Goal: Task Accomplishment & Management: Use online tool/utility

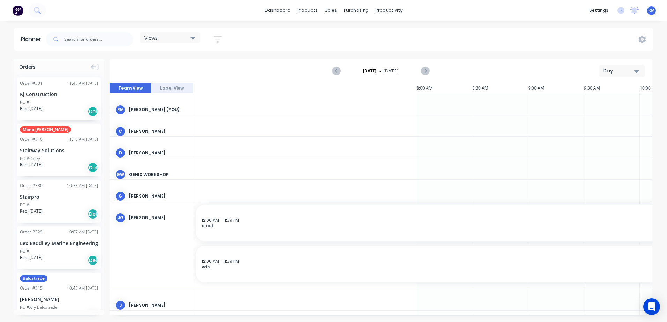
scroll to position [0, 670]
drag, startPoint x: 639, startPoint y: 69, endPoint x: 634, endPoint y: 76, distance: 8.9
click at [639, 70] on button "Day" at bounding box center [622, 71] width 45 height 12
click at [596, 104] on div "Week" at bounding box center [609, 104] width 69 height 14
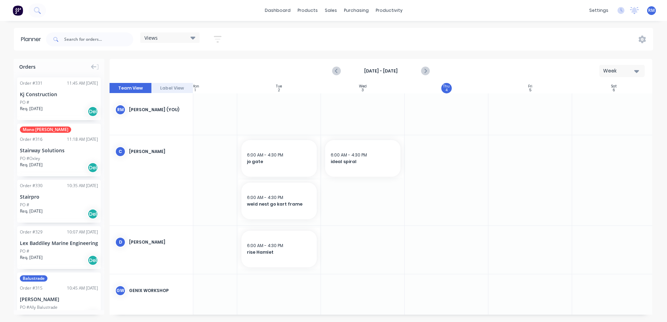
scroll to position [0, 130]
click at [426, 148] on div at bounding box center [443, 180] width 84 height 90
click at [427, 149] on div at bounding box center [443, 180] width 84 height 90
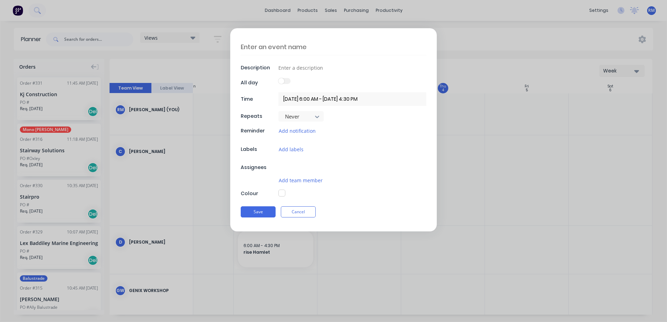
type textarea "x"
click at [308, 46] on textarea at bounding box center [334, 47] width 186 height 16
type textarea "p"
type textarea "x"
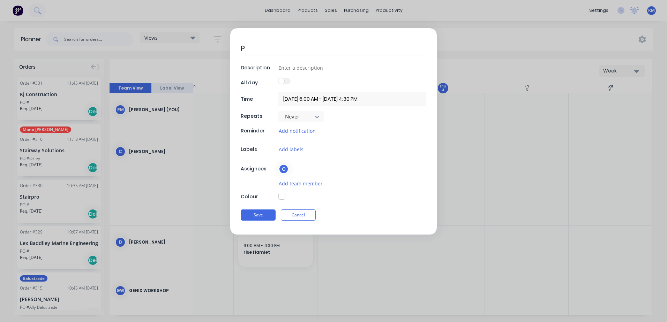
type textarea "pa"
type textarea "x"
type textarea "pap"
type textarea "x"
type textarea "papa"
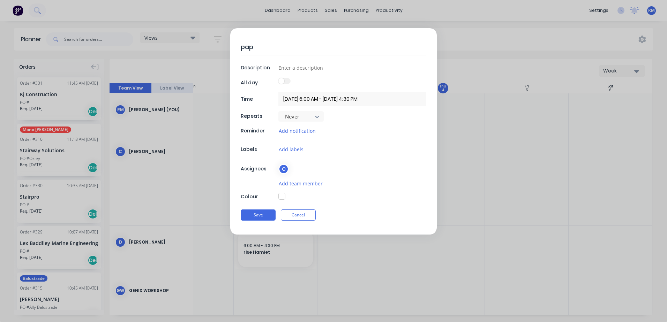
type textarea "x"
type textarea "papasd"
type textarea "x"
type textarea "papasdt"
type textarea "x"
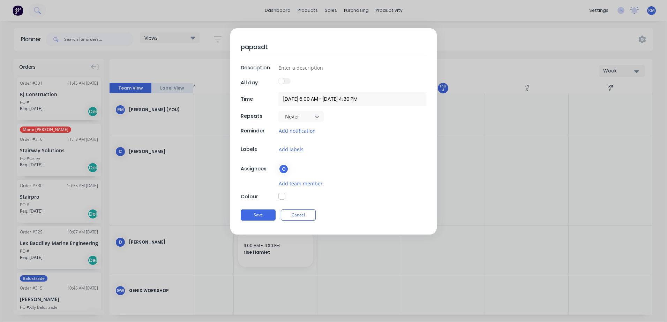
type textarea "papasd"
type textarea "x"
type textarea "papas"
type textarea "x"
type textarea "papa"
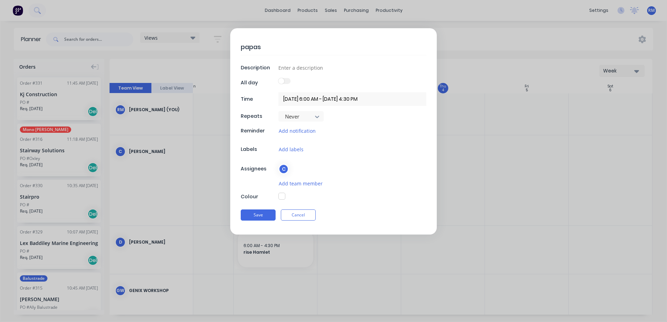
type textarea "x"
type textarea "pap"
type textarea "x"
type textarea "paps"
type textarea "x"
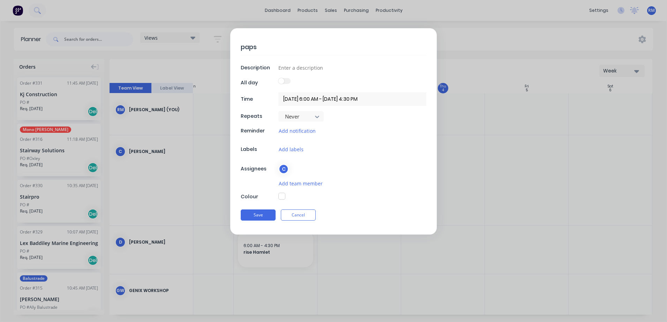
type textarea "[DEMOGRAPHIC_DATA]"
type textarea "x"
type textarea "[DEMOGRAPHIC_DATA]"
type textarea "x"
type textarea "papst g"
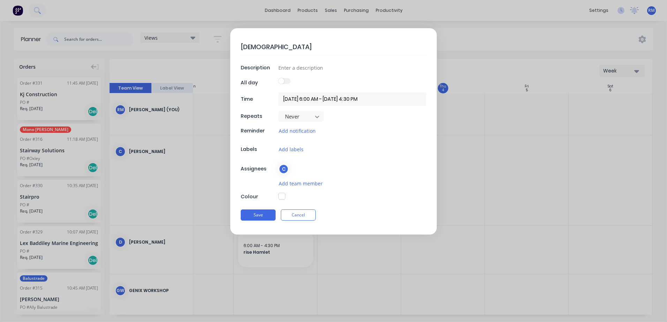
type textarea "x"
type textarea "papst ga"
type textarea "x"
type textarea "papst gat"
type textarea "x"
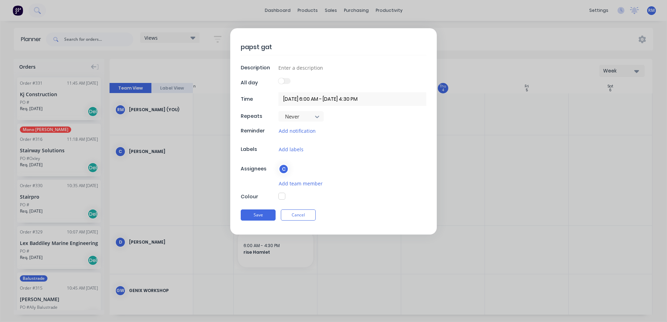
type textarea "papst gate"
type textarea "x"
type textarea "papst [PERSON_NAME]"
type textarea "x"
type textarea "papst [PERSON_NAME]"
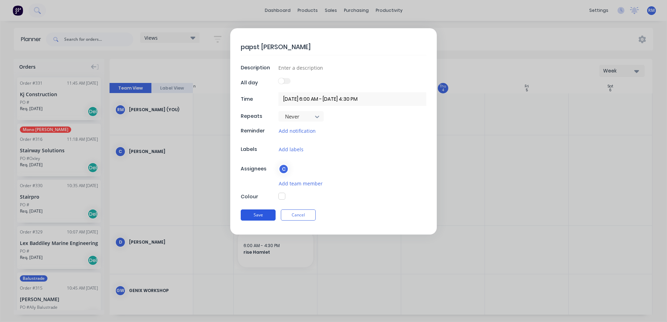
click at [258, 213] on button "Save" at bounding box center [258, 215] width 35 height 11
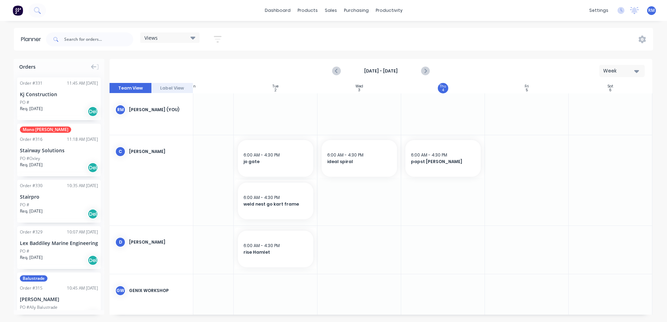
click at [427, 192] on div at bounding box center [443, 180] width 84 height 90
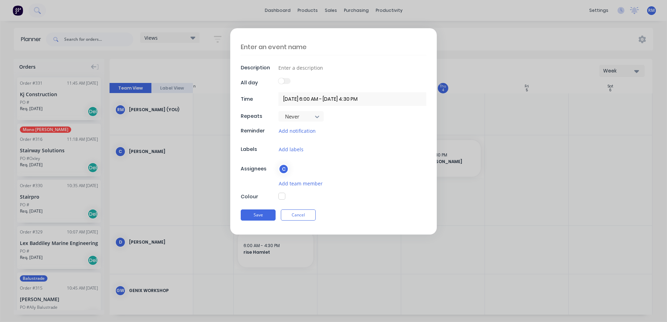
click at [318, 47] on textarea at bounding box center [334, 47] width 186 height 16
type textarea "x"
type textarea "i"
type textarea "x"
type textarea "id"
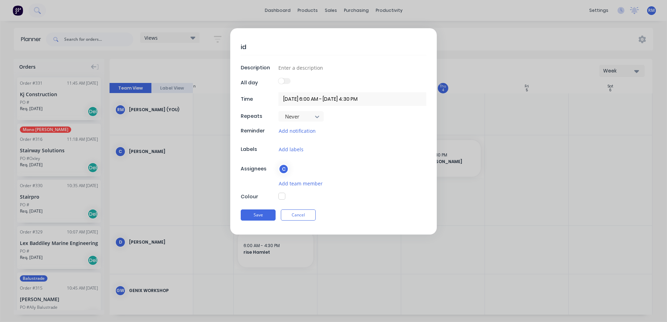
type textarea "x"
type textarea "ide"
type textarea "x"
type textarea "idea"
type textarea "x"
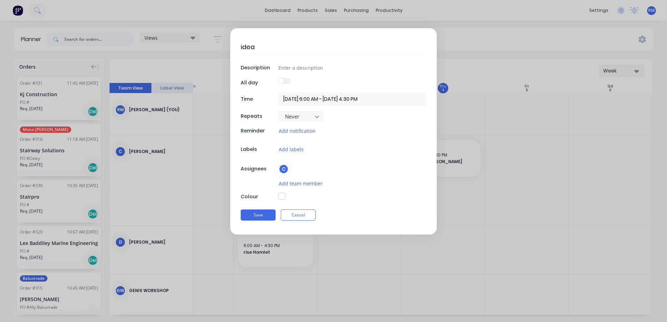
type textarea "ideal"
type textarea "x"
type textarea "ideal"
type textarea "x"
type textarea "ideal s"
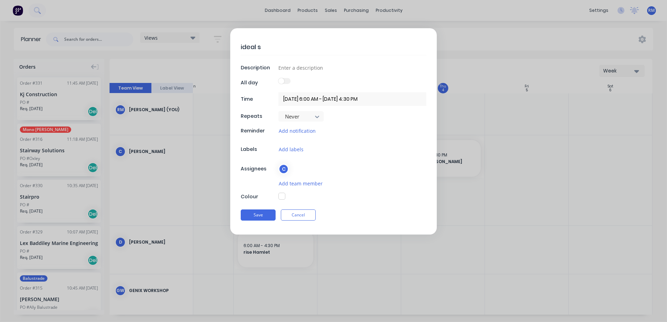
type textarea "x"
type textarea "ideal sp"
type textarea "x"
type textarea "ideal spi"
type textarea "x"
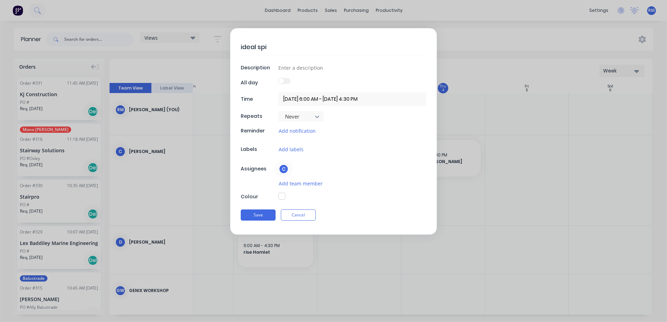
type textarea "ideal spir"
type textarea "x"
type textarea "ideal spira"
type textarea "x"
type textarea "ideal spiral"
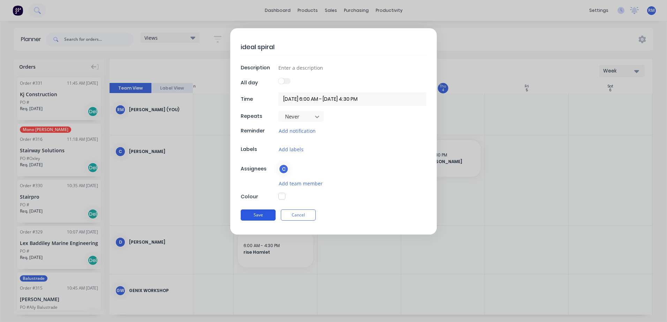
click at [256, 215] on button "Save" at bounding box center [258, 215] width 35 height 11
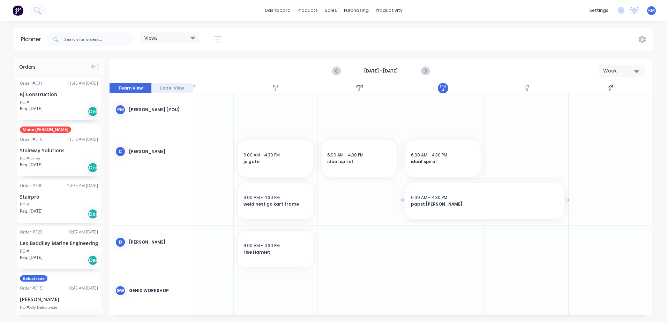
drag, startPoint x: 481, startPoint y: 199, endPoint x: 531, endPoint y: 197, distance: 51.0
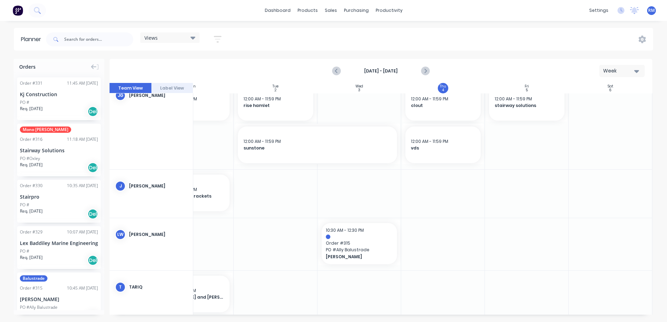
scroll to position [383, 130]
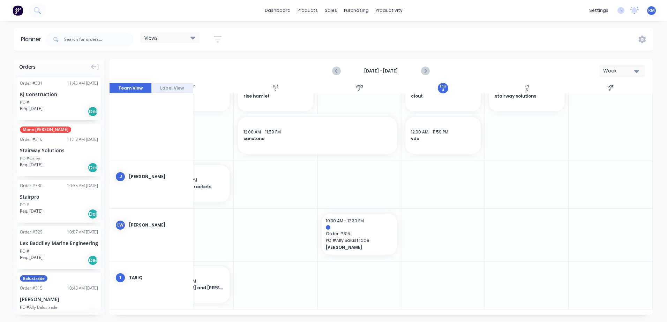
click at [441, 267] on div at bounding box center [443, 286] width 84 height 48
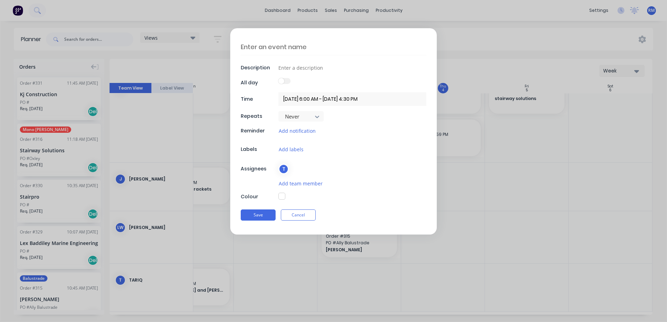
click at [305, 46] on textarea at bounding box center [334, 47] width 186 height 16
type textarea "x"
type textarea "R"
type textarea "x"
type textarea "Ri"
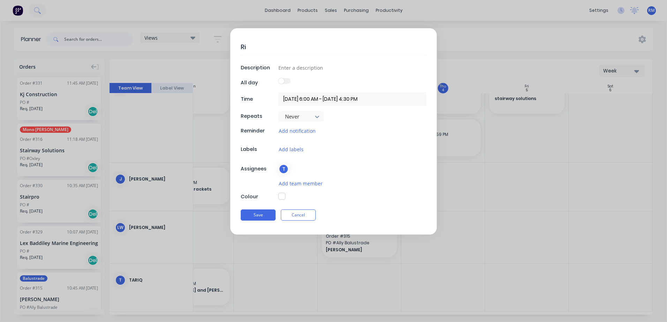
type textarea "x"
type textarea "Ris"
type textarea "x"
type textarea "Rise"
type textarea "x"
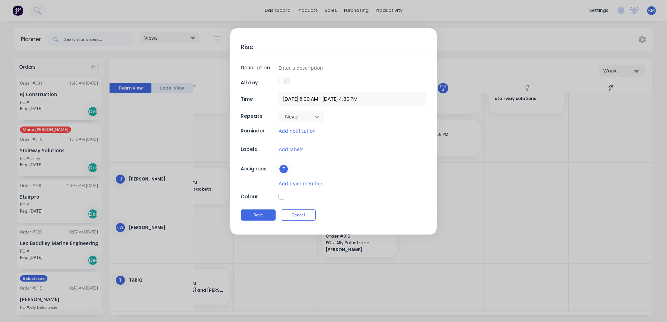
type textarea "Rise"
type textarea "x"
type textarea "Rise g"
type textarea "x"
type textarea "Rise gat"
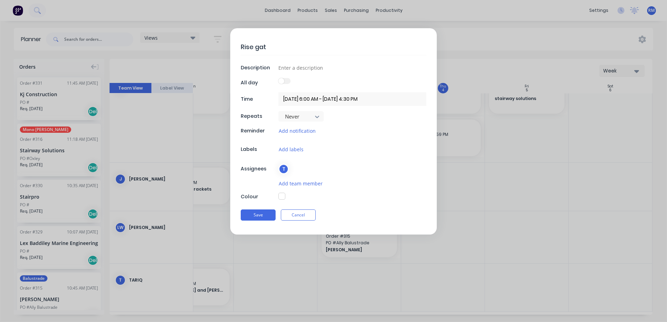
type textarea "x"
type textarea "Rise gate"
type textarea "x"
type textarea "Rise gates"
type textarea "x"
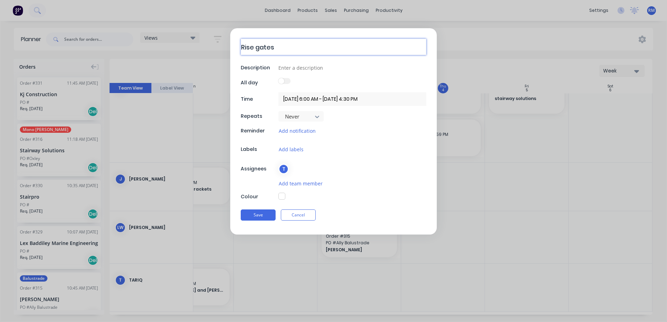
type textarea "Rise gates"
type textarea "x"
type textarea "Rise gates x"
type textarea "x"
type textarea "Rise gates x2"
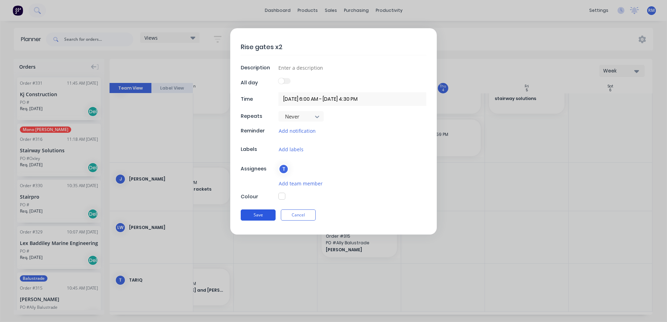
click at [266, 215] on button "Save" at bounding box center [258, 215] width 35 height 11
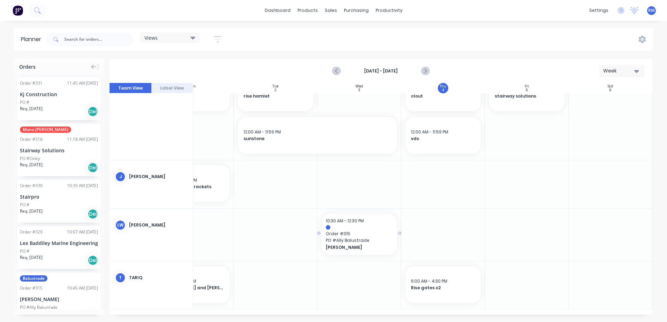
scroll to position [383, 130]
drag, startPoint x: 479, startPoint y: 281, endPoint x: 527, endPoint y: 282, distance: 47.5
click at [425, 70] on icon "Next page" at bounding box center [425, 71] width 3 height 6
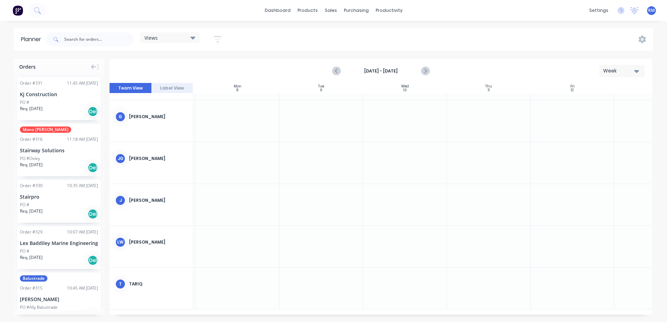
scroll to position [163, 82]
click at [243, 276] on div at bounding box center [237, 289] width 84 height 42
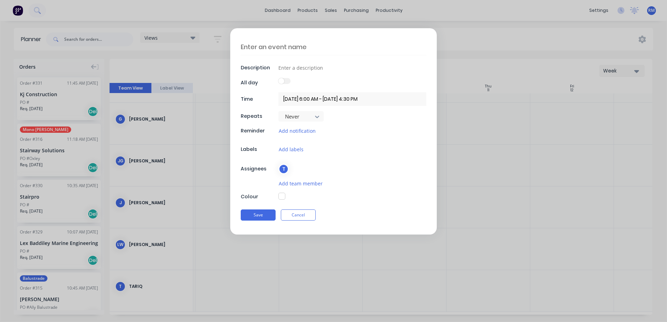
click at [277, 44] on textarea at bounding box center [334, 47] width 186 height 16
type textarea "x"
type textarea "f"
type textarea "x"
type textarea "fi"
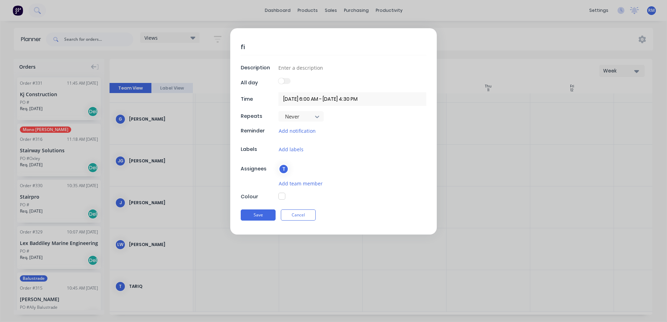
type textarea "x"
type textarea "fif"
type textarea "x"
type textarea "fift"
type textarea "x"
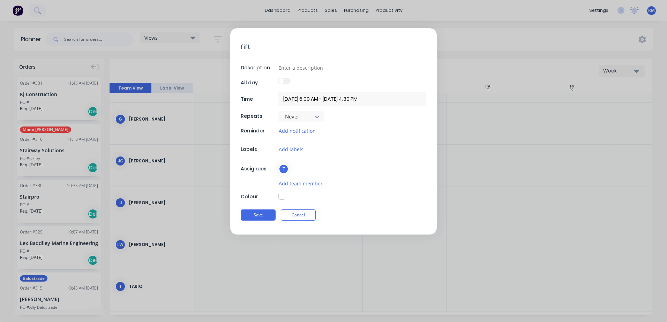
type textarea "fiftj"
type textarea "x"
type textarea "fiftjh"
type textarea "x"
type textarea "fiftj"
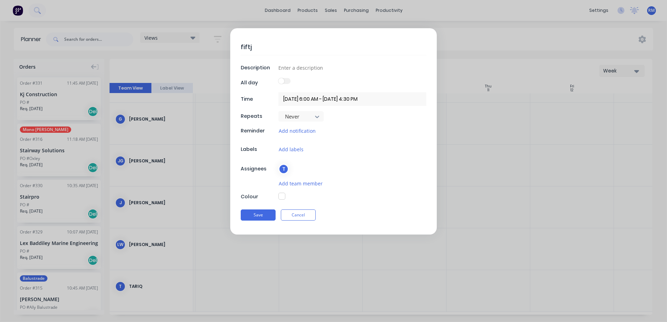
type textarea "x"
type textarea "fift"
type textarea "x"
type textarea "fifth"
type textarea "x"
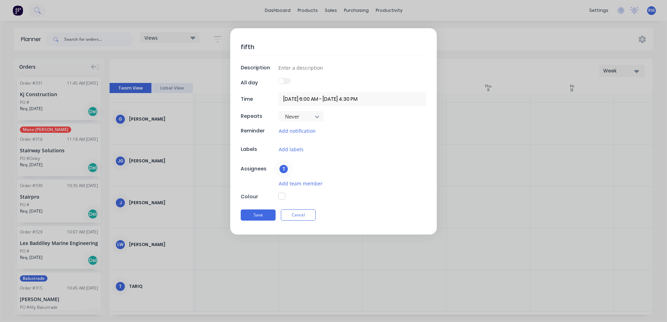
type textarea "fifth"
type textarea "x"
type textarea "fifth a"
type textarea "x"
type textarea "fifth an"
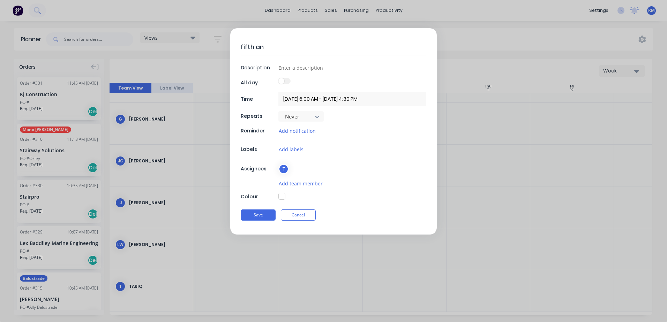
type textarea "x"
type textarea "fifth and"
type textarea "x"
type textarea "fifth and"
type textarea "x"
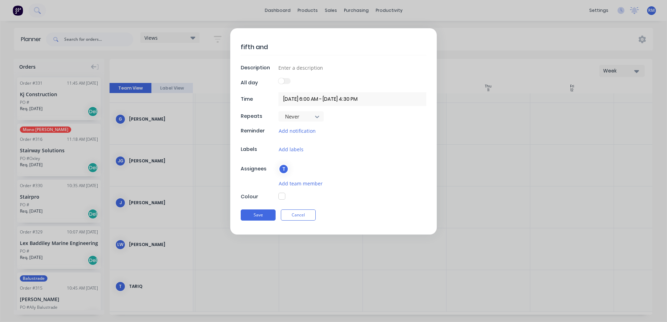
type textarea "fifth and c"
type textarea "x"
type textarea "fifth and co"
type textarea "x"
type textarea "fifth and co"
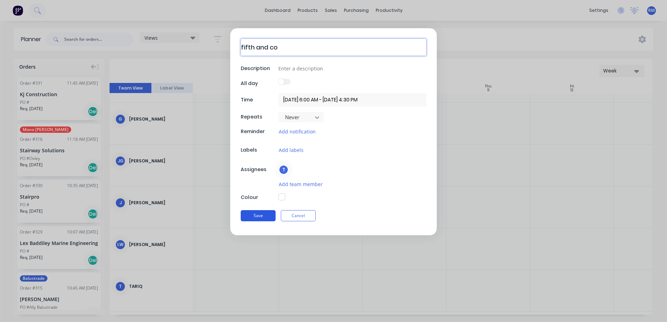
type textarea "x"
type textarea "fifth and co s"
type textarea "x"
type textarea "fifth and co sc"
type textarea "x"
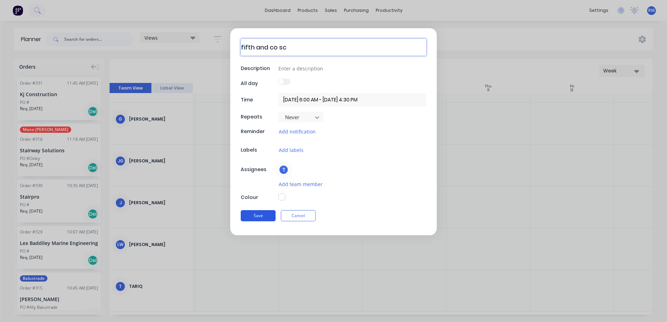
type textarea "fifth and co scr"
type textarea "x"
type textarea "fifth and co scre"
type textarea "x"
type textarea "fifth and co scree"
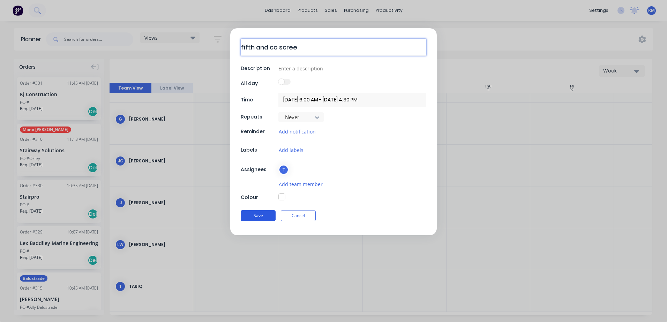
type textarea "x"
type textarea "fifth and co screen"
click at [267, 215] on button "Save" at bounding box center [258, 215] width 35 height 11
type textarea "x"
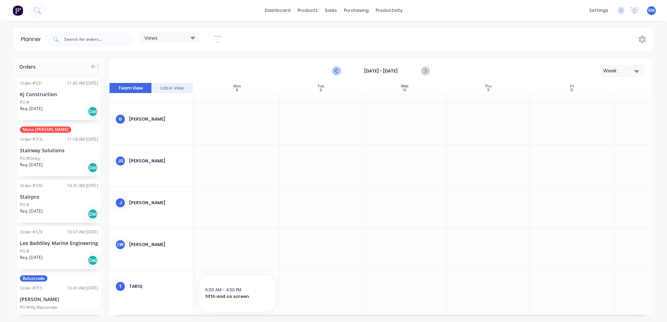
click at [336, 69] on icon "Previous page" at bounding box center [337, 71] width 8 height 8
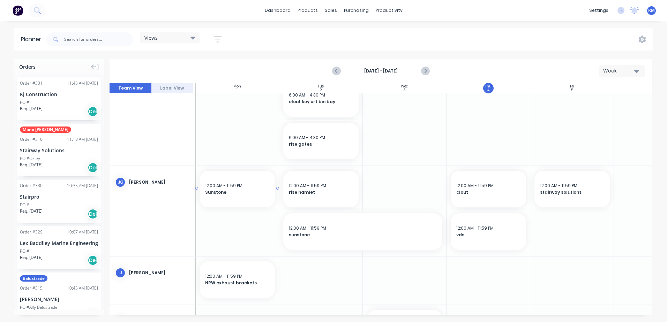
scroll to position [383, 82]
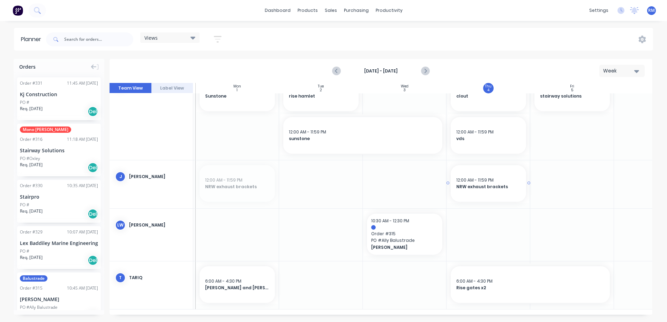
drag, startPoint x: 250, startPoint y: 176, endPoint x: 448, endPoint y: 182, distance: 199.0
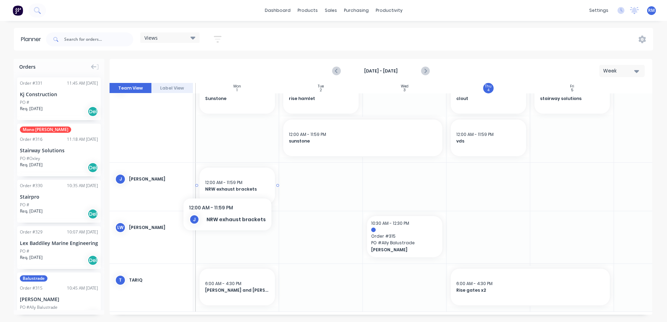
click at [226, 185] on span "12:00 AM - 11:59 PM" at bounding box center [223, 183] width 37 height 6
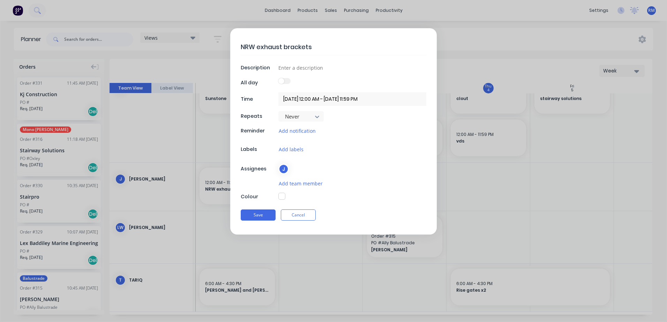
click at [392, 100] on input "01/09/2025 12:00 AM - 01/09/2025 11:59 PM" at bounding box center [352, 99] width 148 height 14
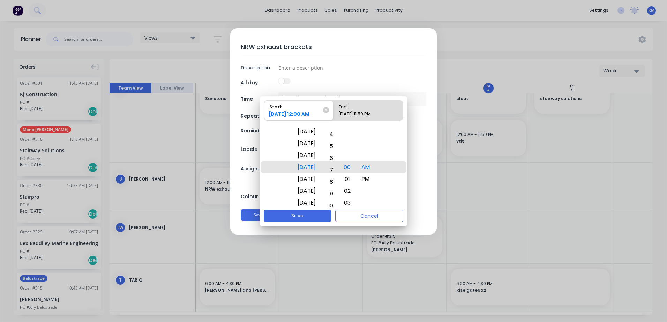
drag, startPoint x: 339, startPoint y: 197, endPoint x: 350, endPoint y: 117, distance: 81.0
click at [350, 117] on div "Start 01/09/2025 12:00 AM End 01/09/2025 11:59 PM Wed Jul 23 Thu Jul 24 Fri Jul…" at bounding box center [334, 153] width 148 height 114
click at [373, 181] on div "PM" at bounding box center [365, 179] width 17 height 12
click at [374, 157] on div "AM" at bounding box center [365, 156] width 17 height 12
click at [314, 216] on button "Save" at bounding box center [297, 216] width 67 height 12
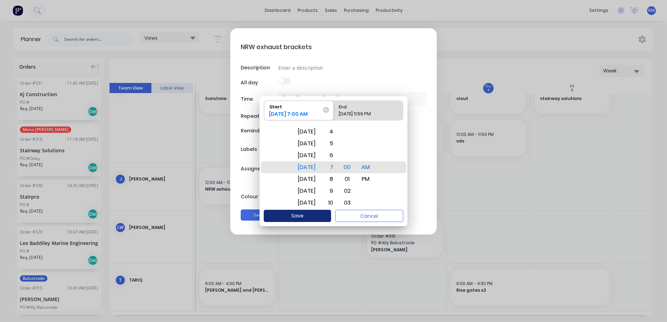
type input "01/09/2025 7:00 AM - 01/09/2025 11:59 PM"
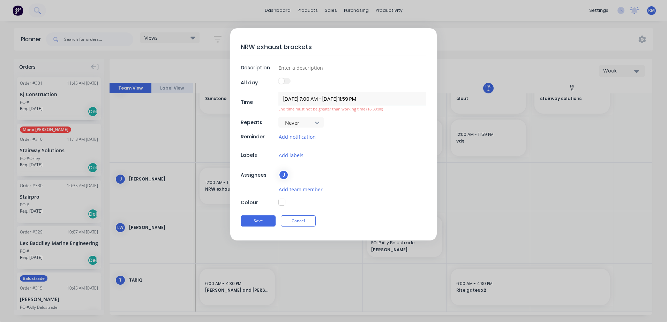
click at [352, 99] on input "01/09/2025 7:00 AM - 01/09/2025 11:59 PM" at bounding box center [352, 99] width 148 height 14
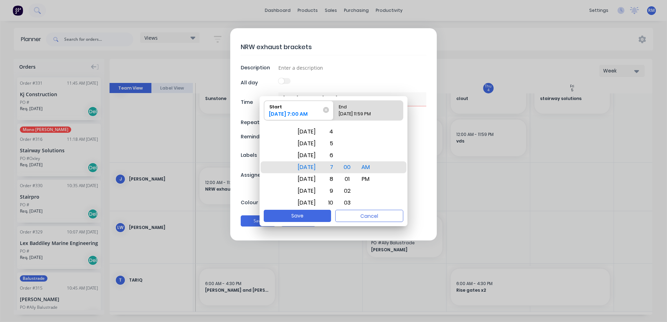
click at [369, 109] on div "End" at bounding box center [365, 106] width 58 height 10
click at [334, 109] on input "End 01/09/2025 11:59 PM" at bounding box center [334, 111] width 0 height 20
radio input "true"
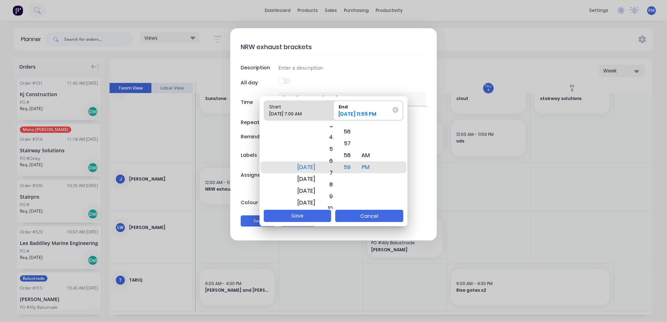
drag, startPoint x: 341, startPoint y: 182, endPoint x: 337, endPoint y: 221, distance: 39.3
click at [337, 223] on div "Start 01/09/2025 7:00 AM End 01/09/2025 11:59 PM Mon Sep 1 Tue Sep 2 Wed Sep 3 …" at bounding box center [334, 161] width 148 height 130
drag, startPoint x: 342, startPoint y: 176, endPoint x: 343, endPoint y: 214, distance: 38.1
click at [337, 207] on div "7" at bounding box center [329, 209] width 15 height 12
click at [313, 215] on button "Save" at bounding box center [297, 216] width 67 height 12
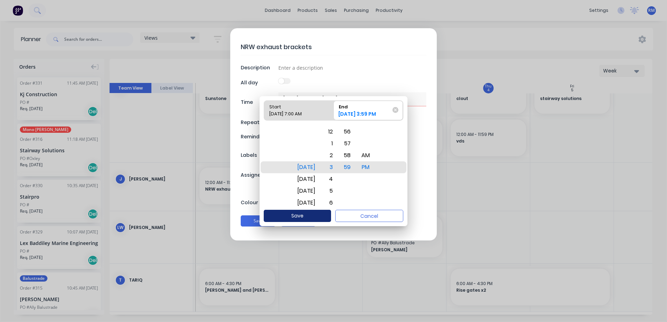
type input "01/09/2025 7:00 AM - 01/09/2025 3:59 PM"
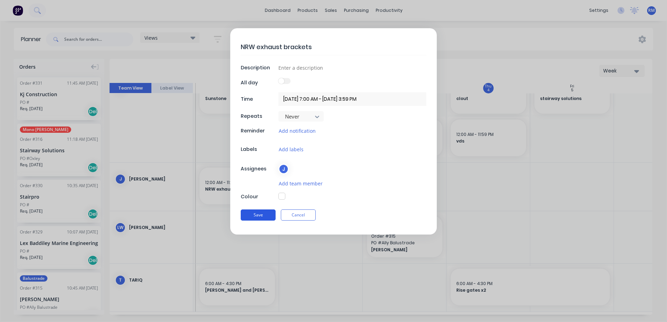
click at [264, 214] on button "Save" at bounding box center [258, 215] width 35 height 11
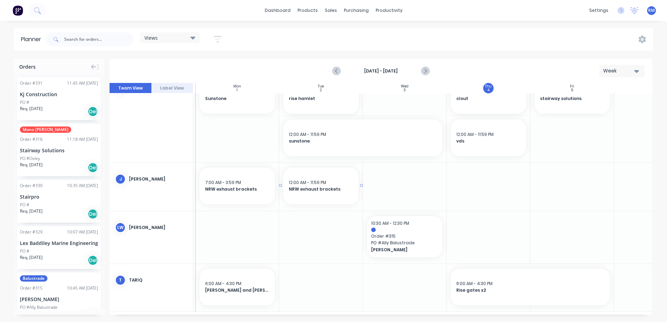
drag, startPoint x: 262, startPoint y: 197, endPoint x: 491, endPoint y: 186, distance: 229.2
drag, startPoint x: 307, startPoint y: 180, endPoint x: 427, endPoint y: 178, distance: 120.1
click at [427, 178] on div at bounding box center [381, 199] width 543 height 232
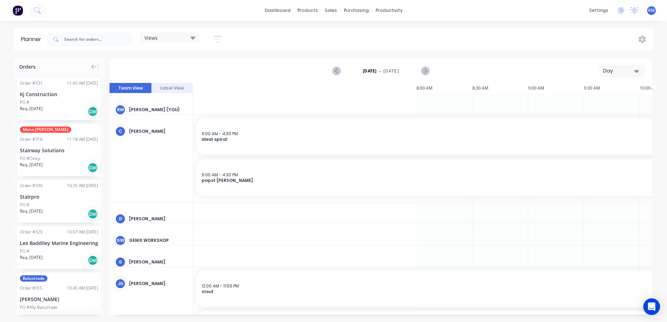
scroll to position [0, 670]
click at [639, 72] on button "Day" at bounding box center [622, 71] width 45 height 12
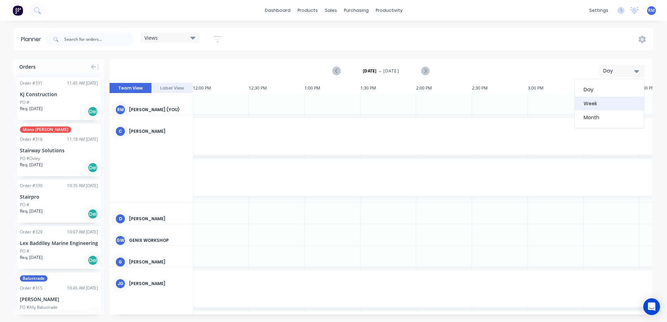
click at [602, 106] on div "Week" at bounding box center [609, 104] width 69 height 14
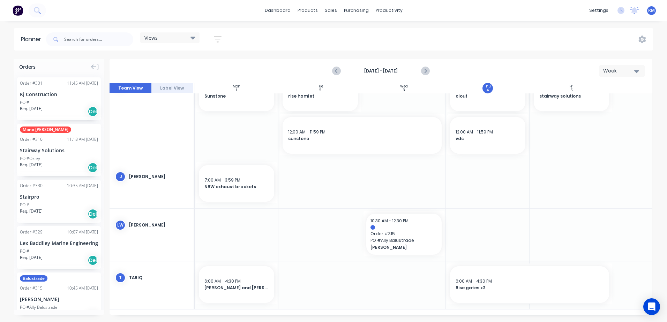
scroll to position [383, 58]
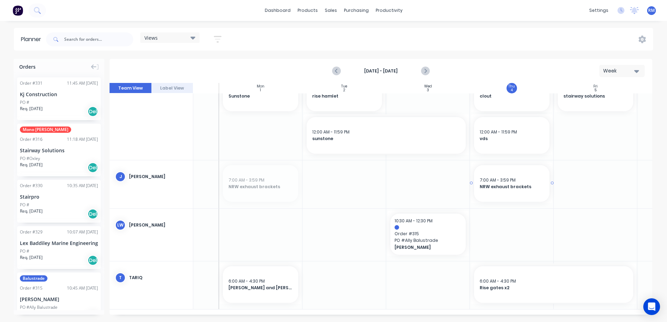
drag, startPoint x: 276, startPoint y: 186, endPoint x: 483, endPoint y: 183, distance: 207.7
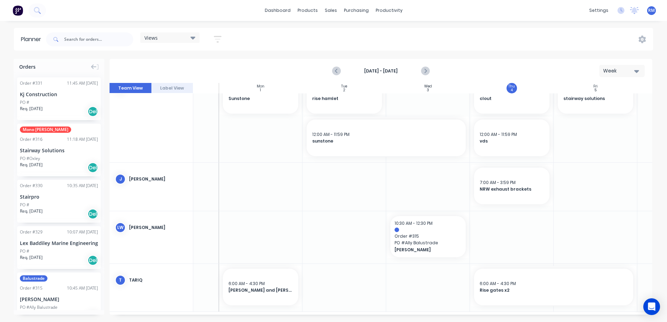
click at [486, 207] on div at bounding box center [512, 187] width 84 height 48
click at [486, 208] on div at bounding box center [512, 187] width 84 height 48
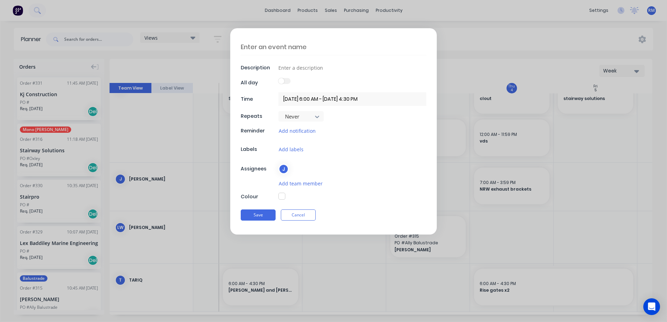
click at [329, 45] on textarea at bounding box center [334, 47] width 186 height 16
type textarea "p"
type textarea "x"
type textarea "pa"
type textarea "x"
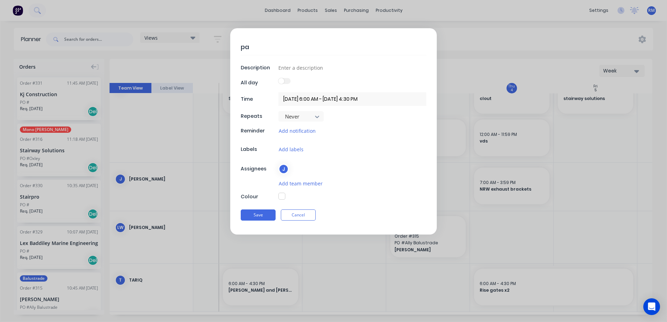
type textarea "pap"
type textarea "x"
type textarea "papa"
type textarea "x"
type textarea "papas"
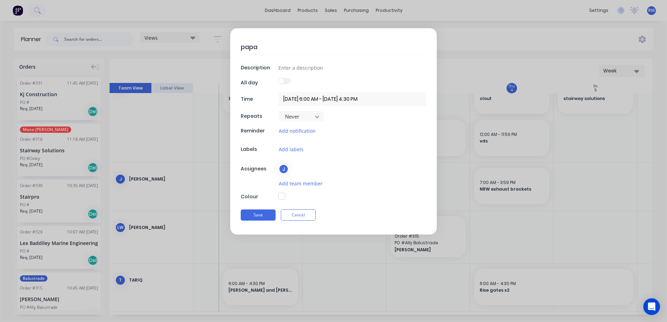
type textarea "x"
type textarea "papast"
type textarea "x"
type textarea "papas"
type textarea "x"
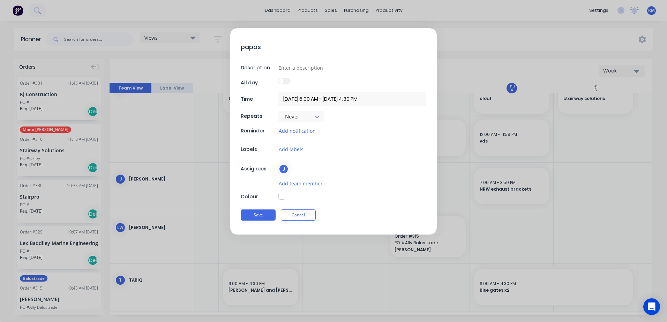
type textarea "papa"
type textarea "x"
type textarea "pap"
type textarea "x"
type textarea "paps"
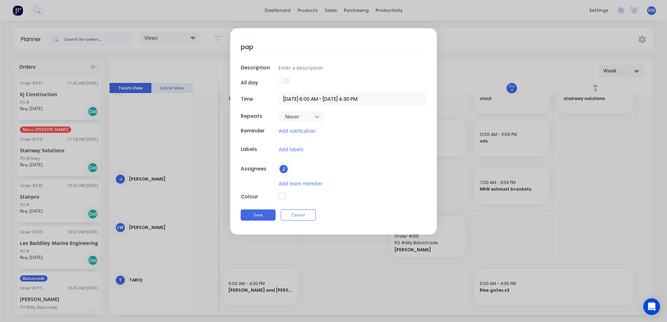
type textarea "x"
type textarea "[DEMOGRAPHIC_DATA]"
type textarea "x"
type textarea "[DEMOGRAPHIC_DATA]"
type textarea "x"
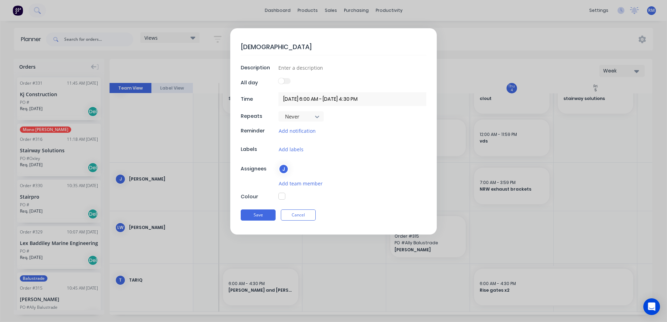
type textarea "[DEMOGRAPHIC_DATA] d"
type textarea "x"
type textarea "papst dr"
type textarea "x"
type textarea "papst dra"
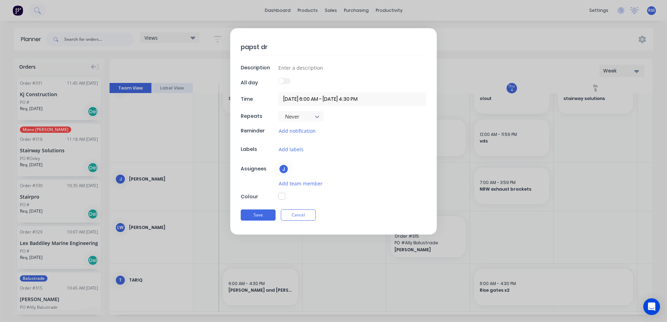
type textarea "x"
type textarea "papst [PERSON_NAME]"
type textarea "x"
type textarea "papst drain"
type textarea "x"
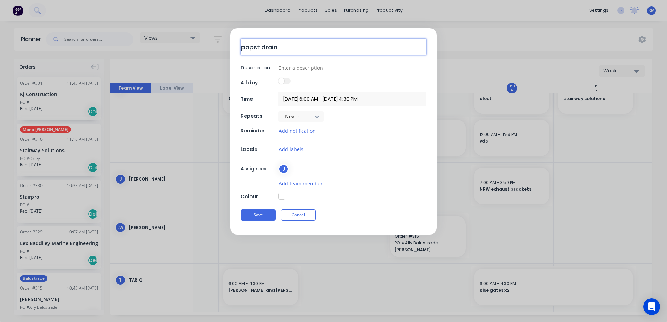
type textarea "papst drain"
click at [269, 216] on button "Save" at bounding box center [258, 215] width 35 height 11
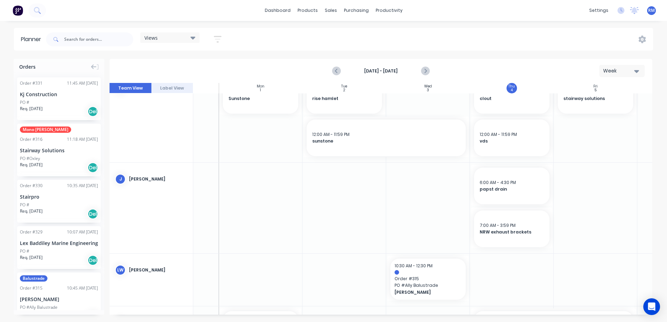
click at [519, 251] on div at bounding box center [512, 208] width 84 height 90
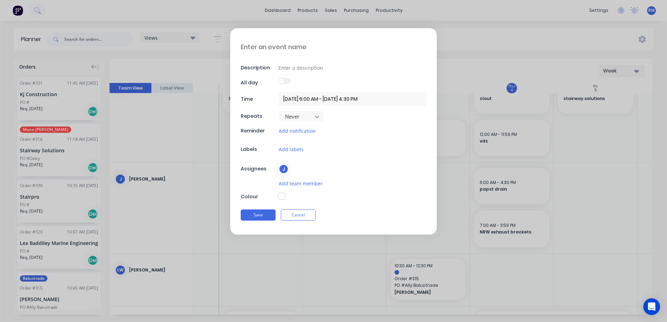
click at [286, 46] on textarea at bounding box center [334, 47] width 186 height 16
type textarea "x"
type textarea "s"
type textarea "x"
type textarea "si"
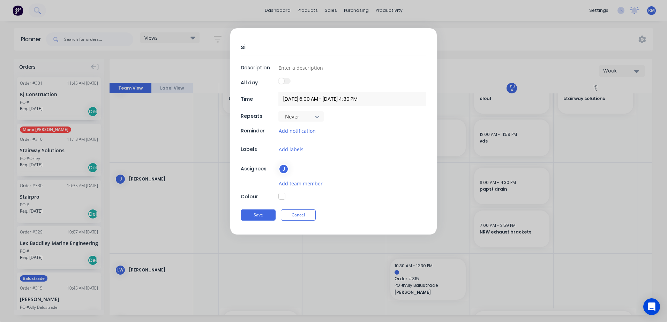
type textarea "x"
type textarea "sit"
type textarea "x"
type textarea "site"
type textarea "x"
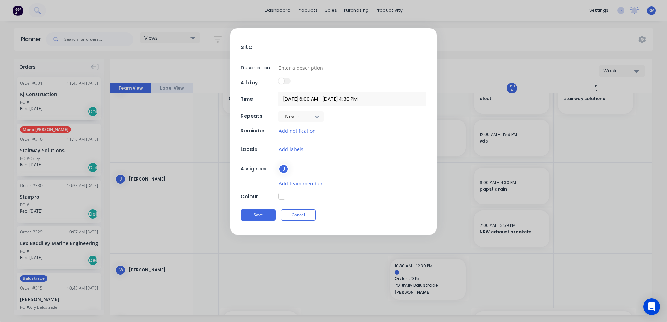
type textarea "site"
type textarea "x"
type textarea "site m"
type textarea "x"
type textarea "site me"
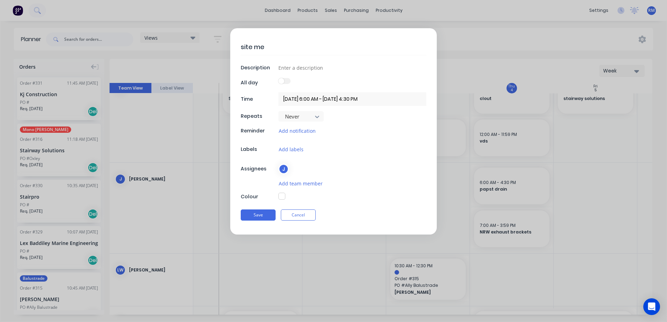
type textarea "x"
type textarea "site mea"
type textarea "x"
type textarea "site meas"
type textarea "x"
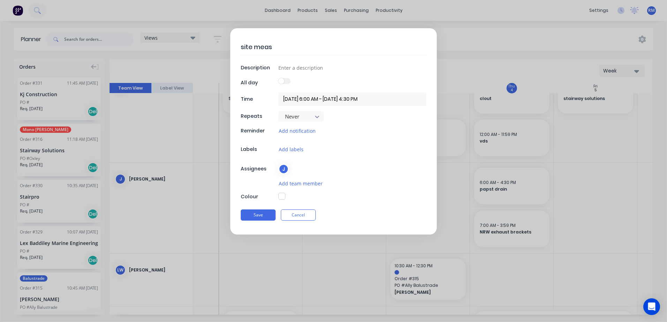
type textarea "site measu"
type textarea "x"
type textarea "site measur"
type textarea "x"
type textarea "site measure"
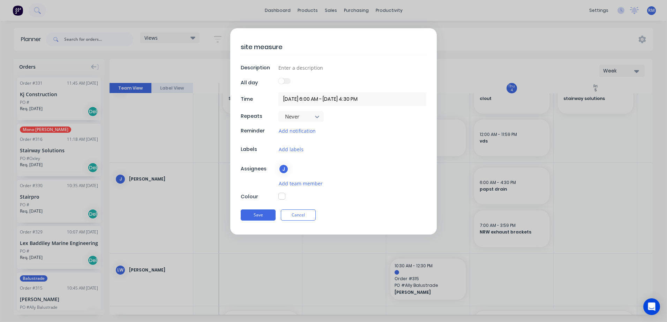
type textarea "x"
type textarea "site measure"
type textarea "x"
type textarea "Esite measure"
type textarea "x"
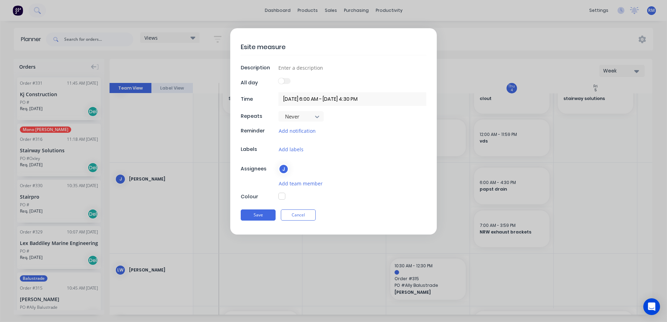
type textarea "Ensite measure"
type textarea "x"
type textarea "Engsite measure"
type textarea "x"
type textarea "Engasite measure"
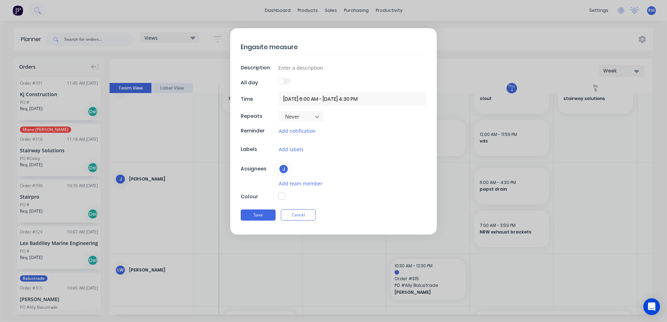
type textarea "x"
type textarea "Engagsite measure"
type textarea "x"
type textarea "Engagesite measure"
type textarea "x"
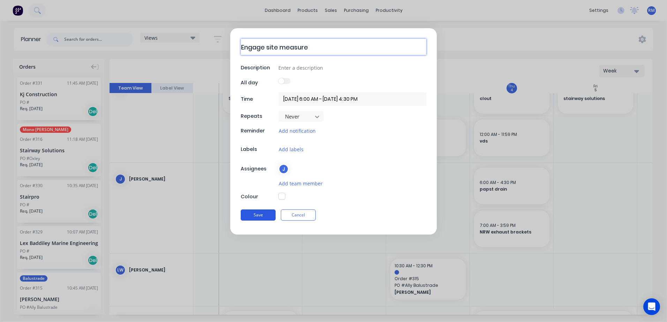
type textarea "Engage site measure"
click at [260, 216] on button "Save" at bounding box center [258, 215] width 35 height 11
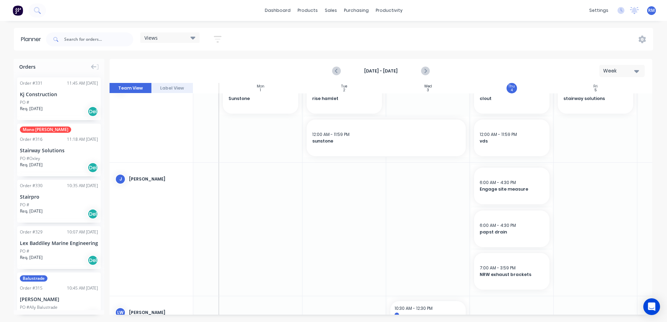
click at [579, 183] on div at bounding box center [596, 229] width 84 height 133
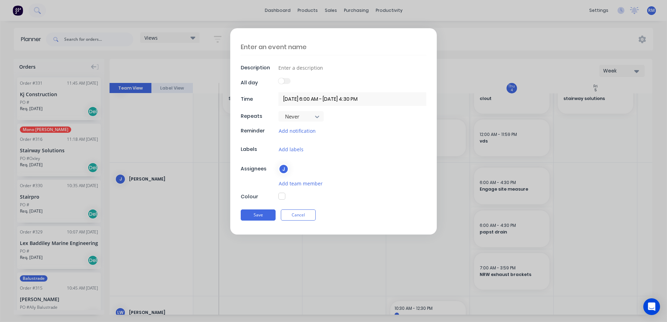
click at [328, 49] on textarea at bounding box center [334, 47] width 186 height 16
type textarea "x"
type textarea "s"
type textarea "x"
type textarea "su"
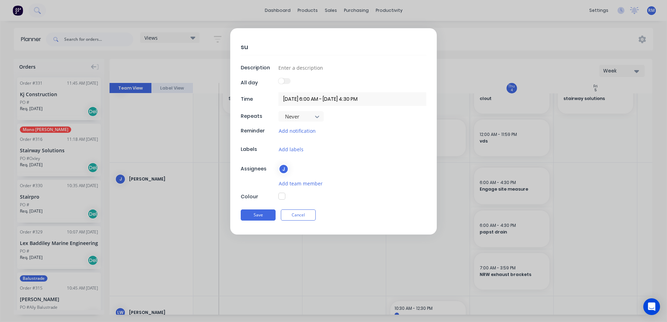
type textarea "x"
type textarea "sun"
type textarea "x"
type textarea "suns"
type textarea "x"
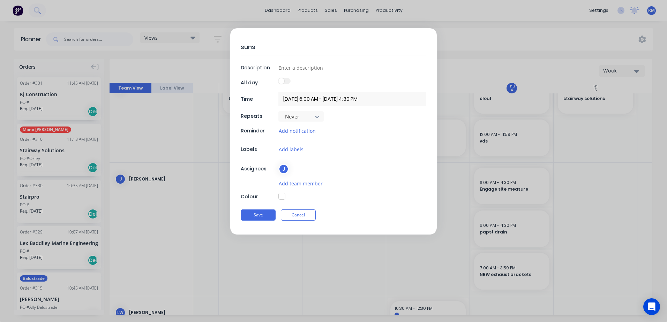
type textarea "sunst"
type textarea "x"
type textarea "sunsto"
type textarea "x"
type textarea "sunston"
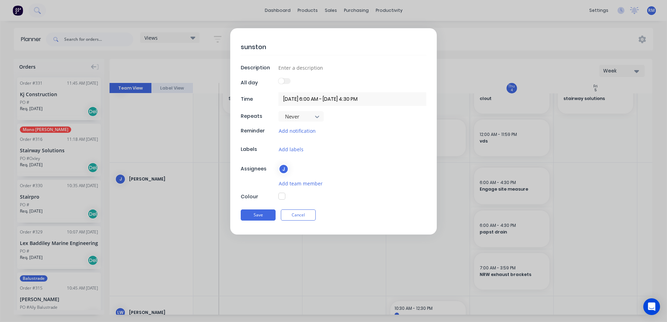
type textarea "x"
type textarea "sunstone"
type textarea "x"
type textarea "sunstone"
type textarea "x"
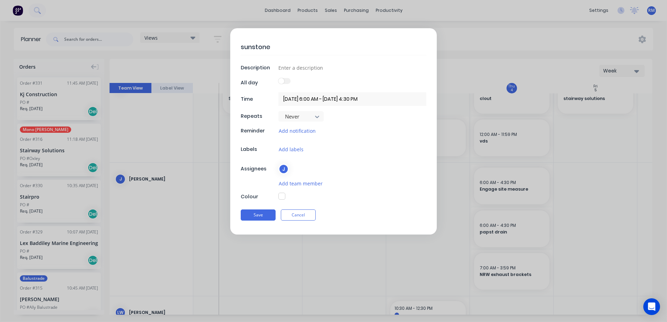
type textarea "sunstone r"
type textarea "x"
type textarea "sunstone ra"
type textarea "x"
type textarea "sunstone rai"
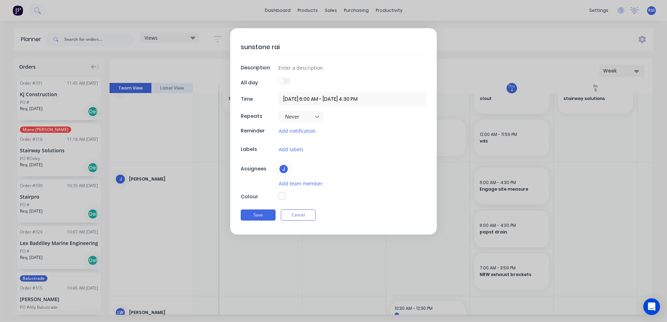
type textarea "x"
type textarea "sunstone rail"
type textarea "x"
type textarea "sunstone rails"
click at [267, 218] on button "Save" at bounding box center [258, 215] width 35 height 11
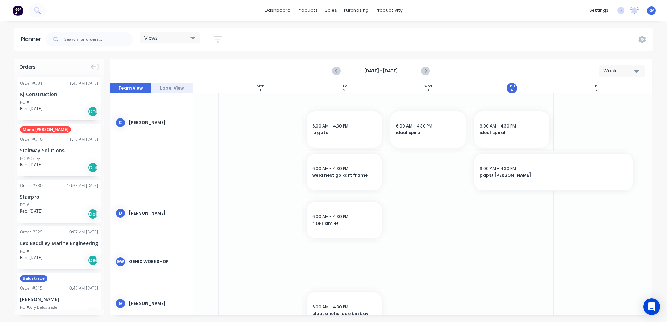
scroll to position [29, 58]
click at [427, 70] on icon "Next page" at bounding box center [425, 71] width 8 height 8
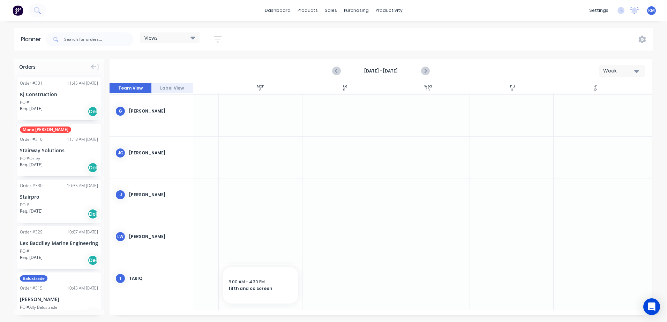
scroll to position [168, 58]
click at [513, 150] on div at bounding box center [512, 157] width 84 height 42
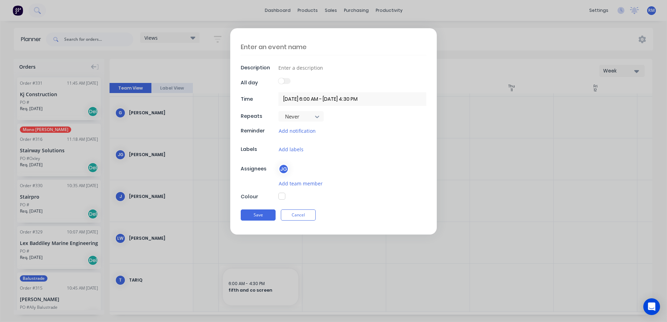
drag, startPoint x: 332, startPoint y: 47, endPoint x: 329, endPoint y: 49, distance: 3.6
click at [332, 48] on textarea at bounding box center [334, 47] width 186 height 16
type textarea "x"
type textarea "B"
type textarea "x"
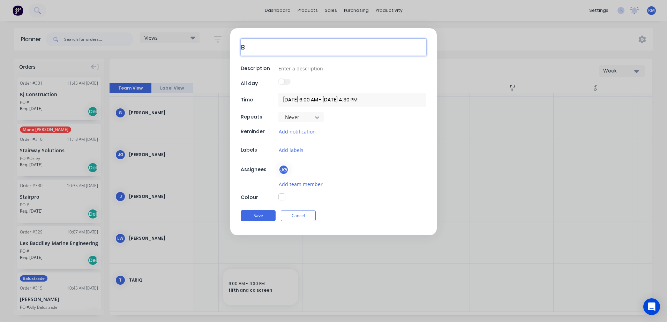
type textarea "Br"
type textarea "x"
type textarea "Bro"
type textarea "x"
type textarea "Br"
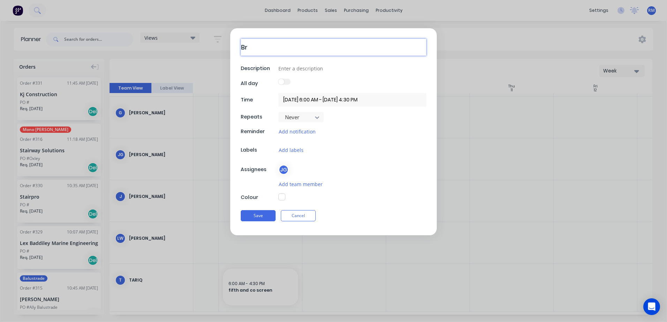
type textarea "x"
type textarea "Bri"
type textarea "x"
type textarea "Bris"
type textarea "x"
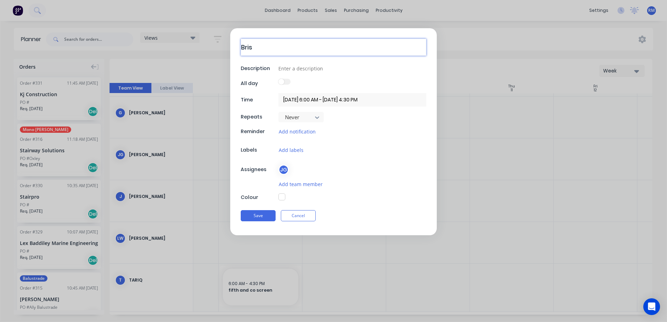
type textarea "Brisb"
type textarea "x"
type textarea "Brisba"
type textarea "x"
type textarea "Brisban"
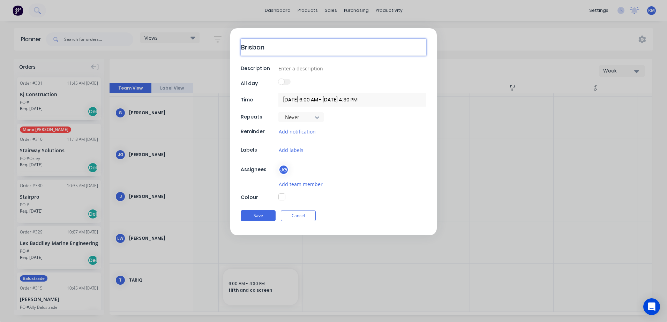
type textarea "x"
type textarea "[GEOGRAPHIC_DATA]"
type textarea "x"
type textarea "[GEOGRAPHIC_DATA]"
type textarea "x"
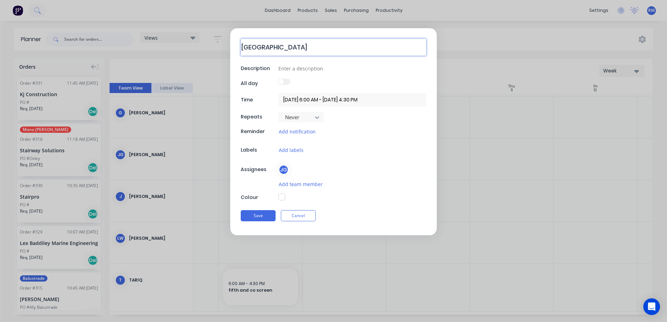
type textarea "Brisbane s"
type textarea "x"
type textarea "Brisbane st"
type textarea "x"
type textarea "Brisbane sta"
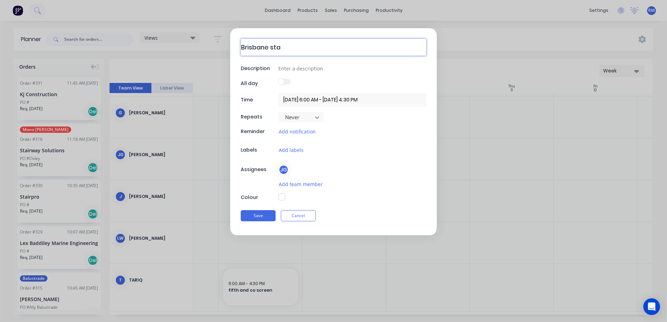
type textarea "x"
type textarea "Brisbane stai"
type textarea "x"
type textarea "Brisbane stair"
type textarea "x"
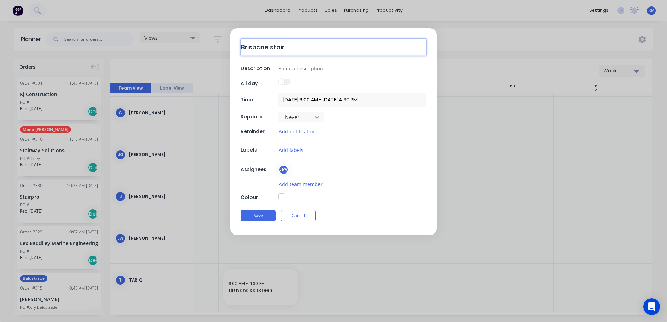
type textarea "Brisbane stairs"
type textarea "x"
type textarea "Brisbane stairs"
type textarea "x"
type textarea "Brisbane stairs i"
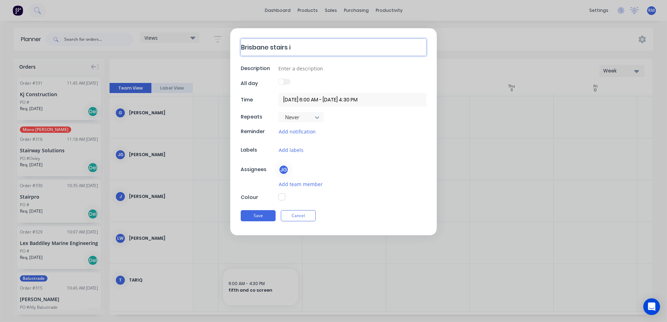
type textarea "x"
type textarea "Brisbane stairs in"
type textarea "x"
type textarea "Brisbane stairs ins"
type textarea "x"
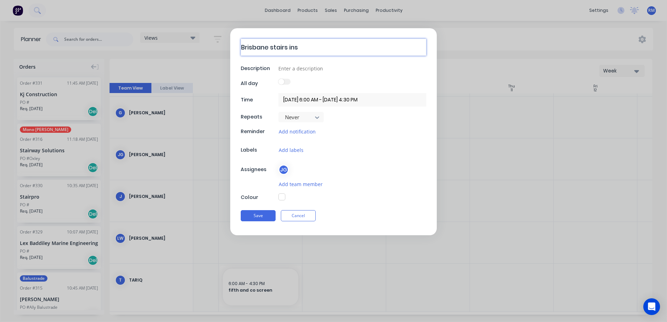
type textarea "Brisbane stairs inst"
type textarea "x"
type textarea "Brisbane stairs insta"
type textarea "x"
type textarea "Brisbane stairs instal"
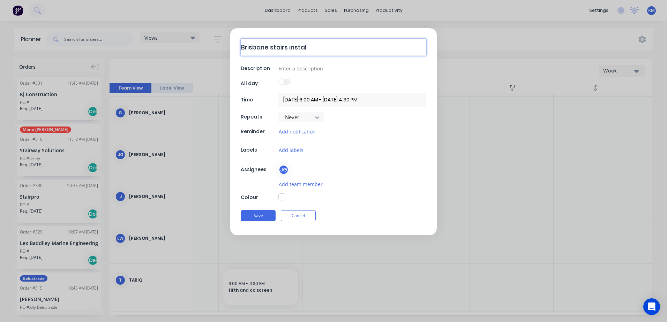
type textarea "x"
type textarea "Brisbane stairs install"
type textarea "x"
type textarea "Brisbane stairs install"
type textarea "x"
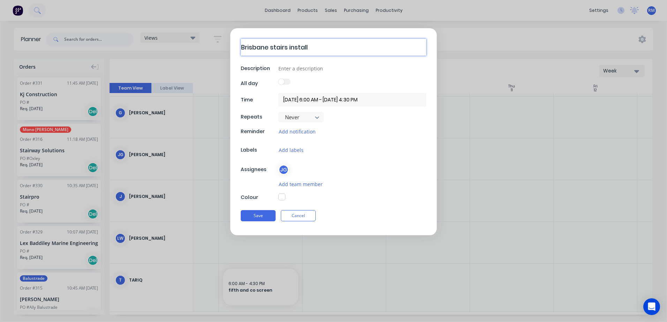
type textarea "Brisbane stairs install W"
type textarea "x"
type textarea "Brisbane stairs install We"
type textarea "x"
type textarea "Brisbane stairs install Wen"
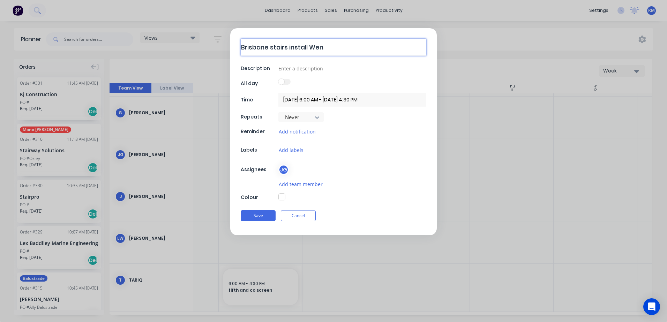
type textarea "x"
type textarea "Brisbane stairs install Went"
type textarea "x"
type textarea "Brisbane stairs install Wentw"
type textarea "x"
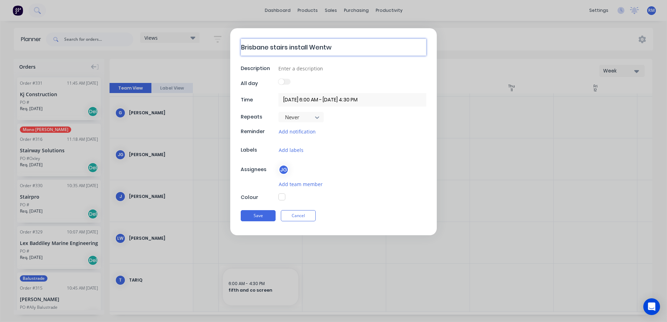
type textarea "Brisbane stairs install Wentwo"
type textarea "x"
type textarea "Brisbane stairs install Wentwor"
type textarea "x"
type textarea "Brisbane stairs install Wentwort"
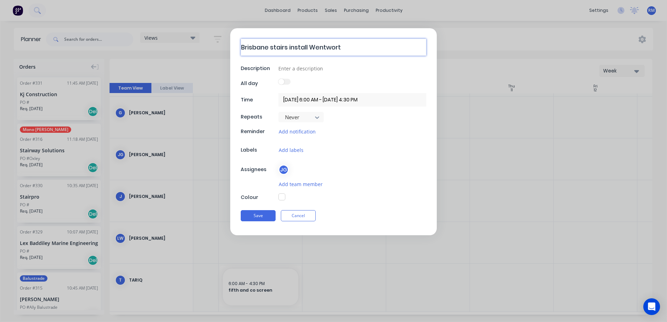
type textarea "x"
type textarea "Brisbane stairs install [PERSON_NAME]"
click at [264, 213] on button "Save" at bounding box center [258, 215] width 35 height 11
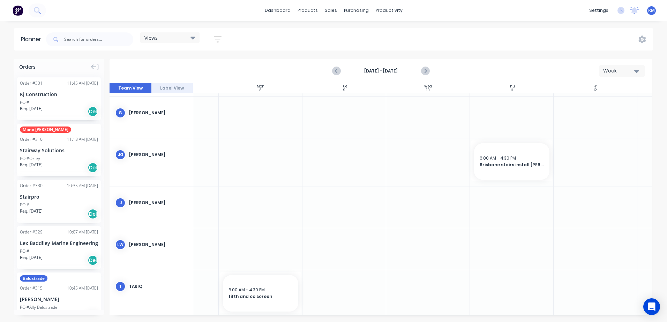
click at [255, 153] on div at bounding box center [261, 163] width 84 height 48
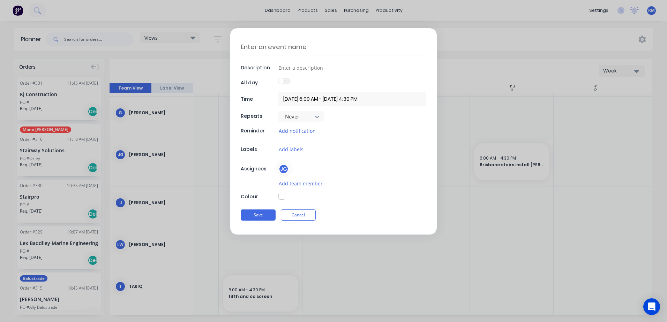
click at [279, 45] on textarea at bounding box center [334, 47] width 186 height 16
type textarea "x"
type textarea "s"
type textarea "x"
type textarea "sw"
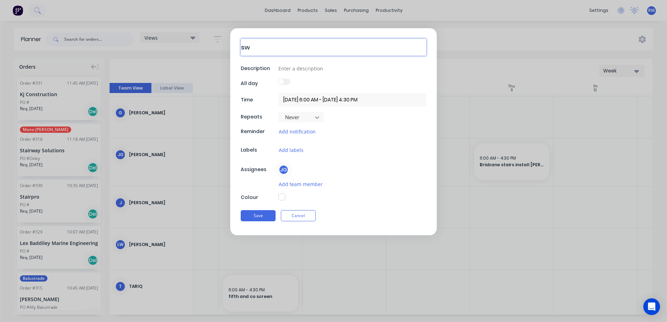
type textarea "x"
type textarea "sws"
click at [262, 216] on button "Save" at bounding box center [258, 215] width 35 height 11
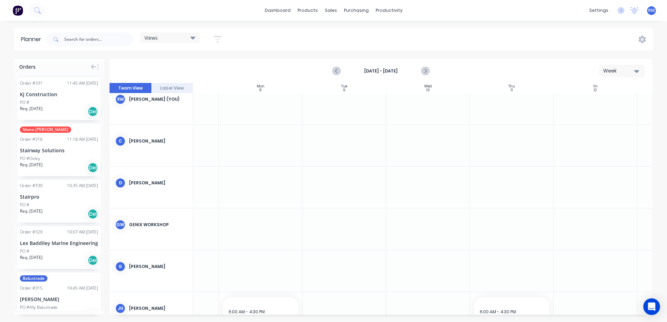
scroll to position [0, 58]
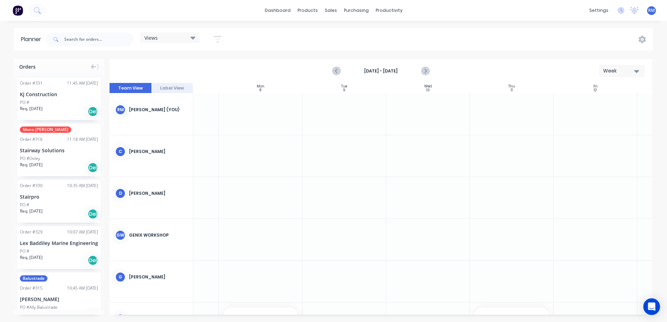
click at [253, 113] on div at bounding box center [261, 115] width 84 height 42
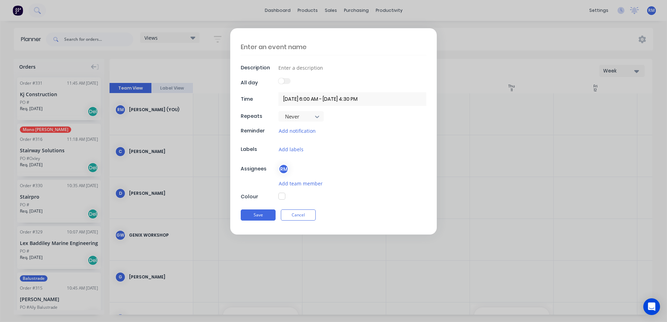
click at [264, 48] on textarea at bounding box center [334, 47] width 186 height 16
type textarea "x"
type textarea "o"
type textarea "x"
type textarea "ox"
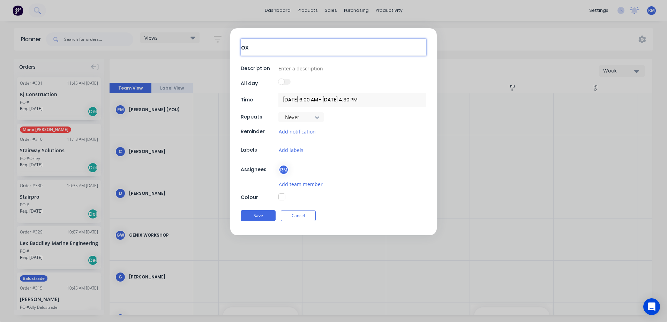
type textarea "x"
type textarea "oxl"
type textarea "x"
type textarea "oxle"
type textarea "x"
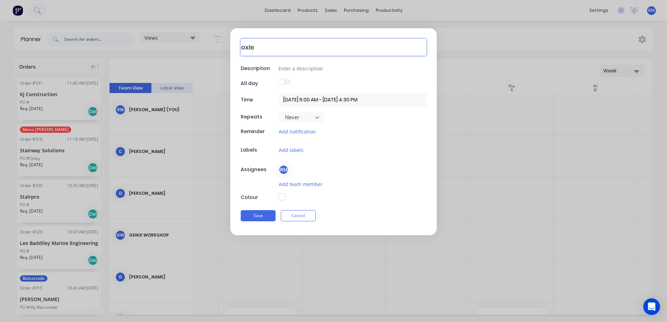
type textarea "oxley"
type textarea "x"
type textarea "oxley"
type textarea "x"
type textarea "oxley s"
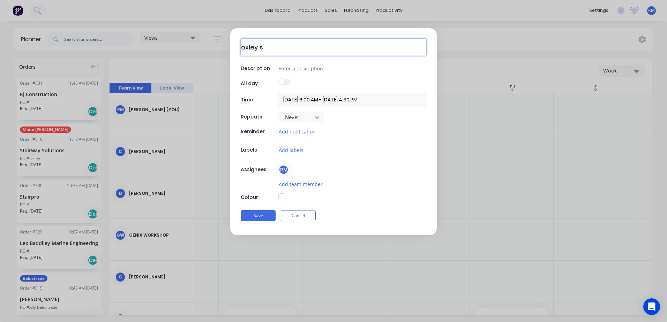
type textarea "x"
type textarea "oxley si"
type textarea "x"
type textarea "oxley sit"
type textarea "x"
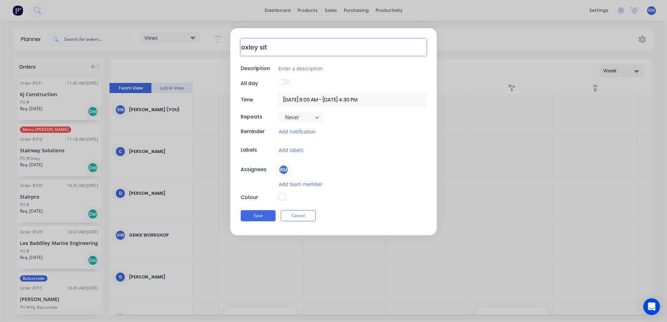
type textarea "oxley site"
type textarea "x"
click at [264, 215] on button "Save" at bounding box center [258, 215] width 35 height 11
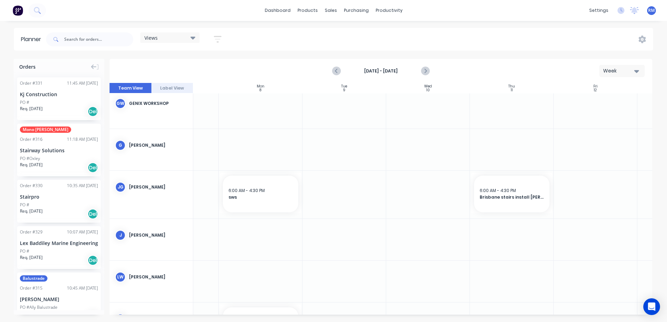
scroll to position [140, 58]
click at [250, 232] on div at bounding box center [261, 239] width 84 height 42
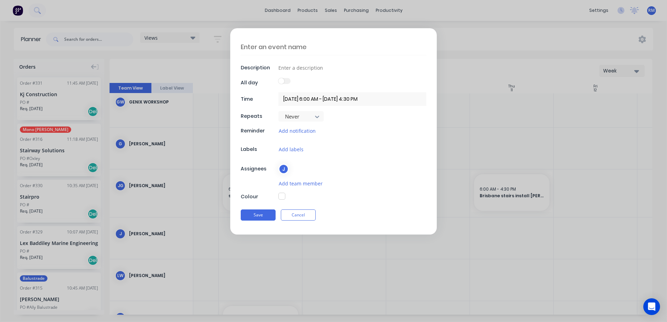
click at [253, 45] on textarea at bounding box center [334, 47] width 186 height 16
click at [260, 215] on button "Save" at bounding box center [258, 215] width 35 height 11
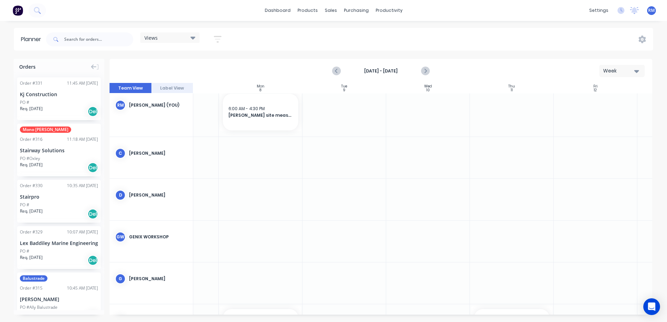
scroll to position [0, 58]
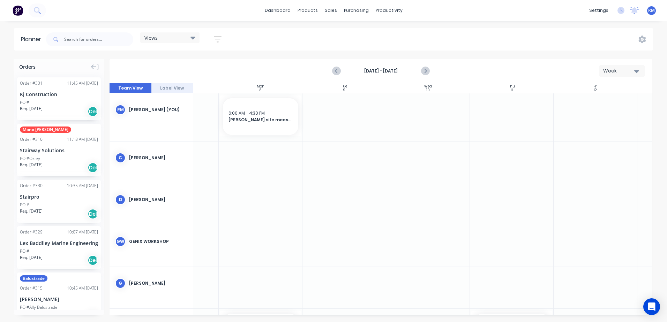
click at [249, 140] on div at bounding box center [261, 118] width 84 height 48
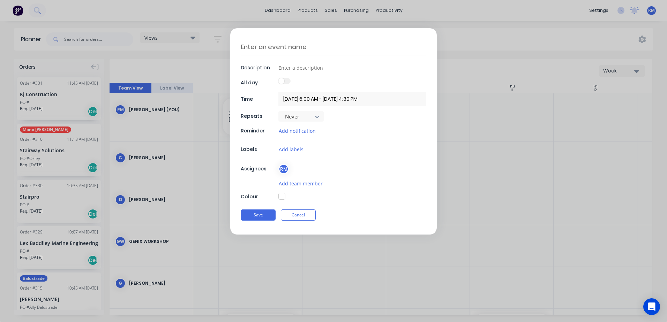
click at [275, 42] on textarea at bounding box center [334, 47] width 186 height 16
click at [263, 216] on button "Save" at bounding box center [258, 215] width 35 height 11
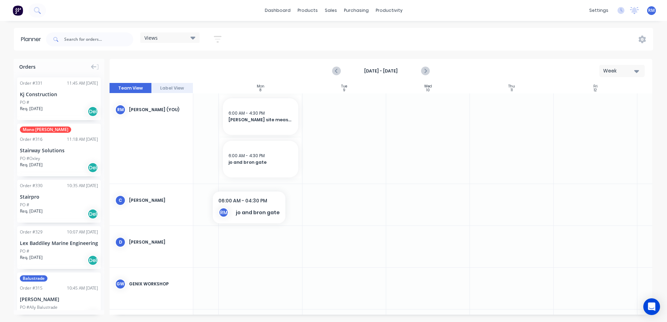
click at [247, 181] on div at bounding box center [261, 139] width 84 height 90
click at [247, 180] on div at bounding box center [261, 139] width 84 height 90
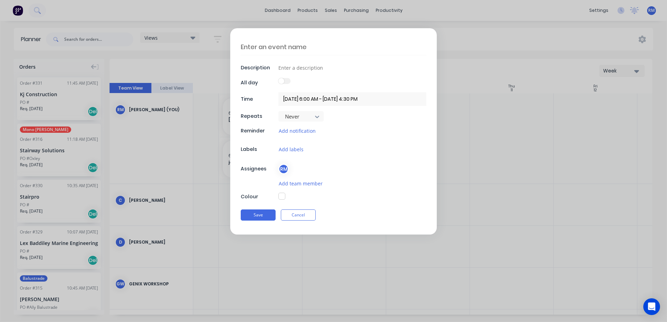
click at [257, 47] on textarea at bounding box center [334, 47] width 186 height 16
click at [265, 217] on button "Save" at bounding box center [258, 215] width 35 height 11
